Goal: Navigation & Orientation: Go to known website

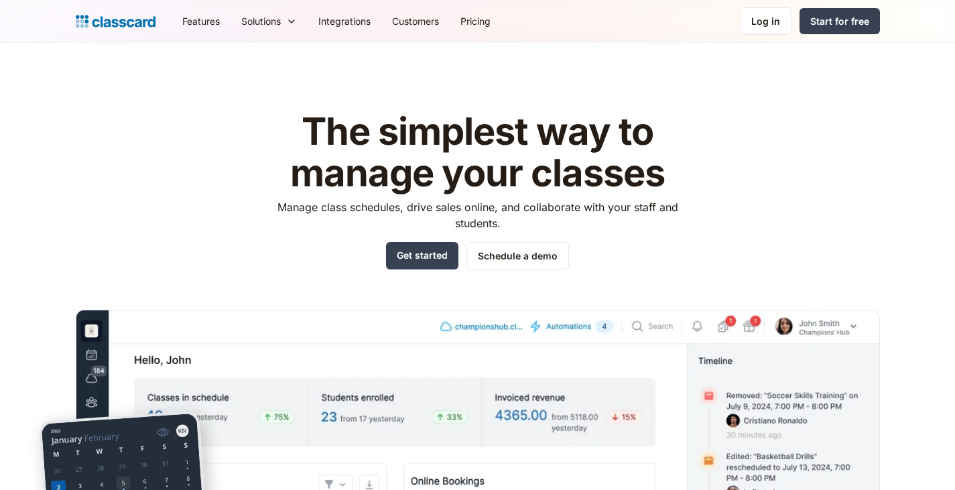
click at [763, 13] on link "Log in" at bounding box center [766, 20] width 52 height 27
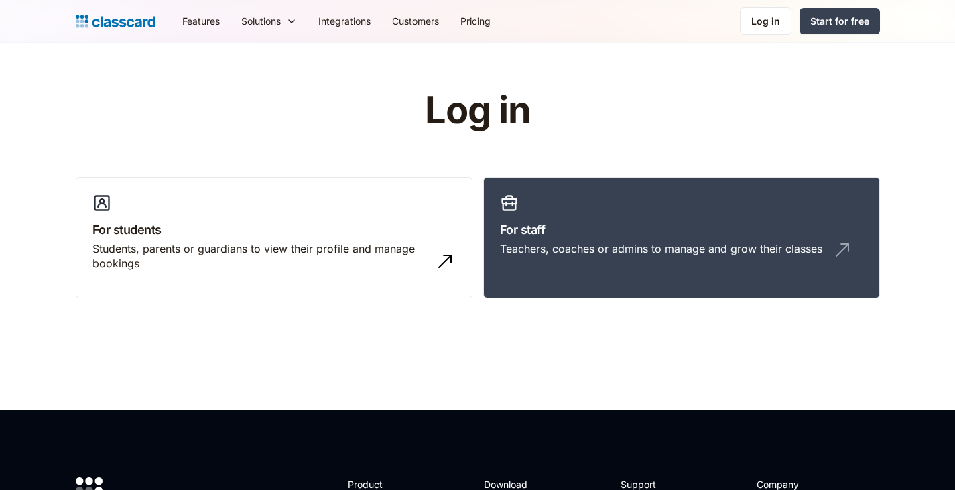
click at [627, 259] on div "Teachers, coaches or admins to manage and grow their classes" at bounding box center [681, 253] width 363 height 25
